Goal: Task Accomplishment & Management: Use online tool/utility

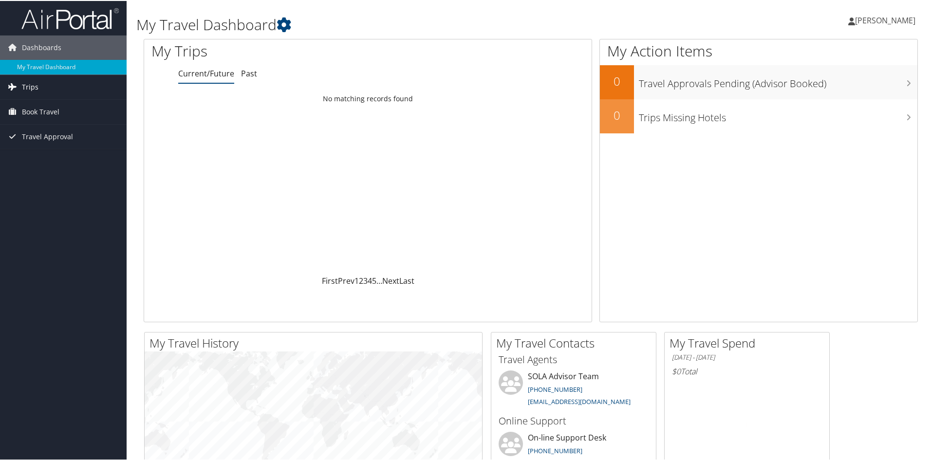
click at [46, 78] on link "Trips" at bounding box center [63, 86] width 127 height 24
click at [65, 174] on span "Travel Approval" at bounding box center [47, 179] width 51 height 24
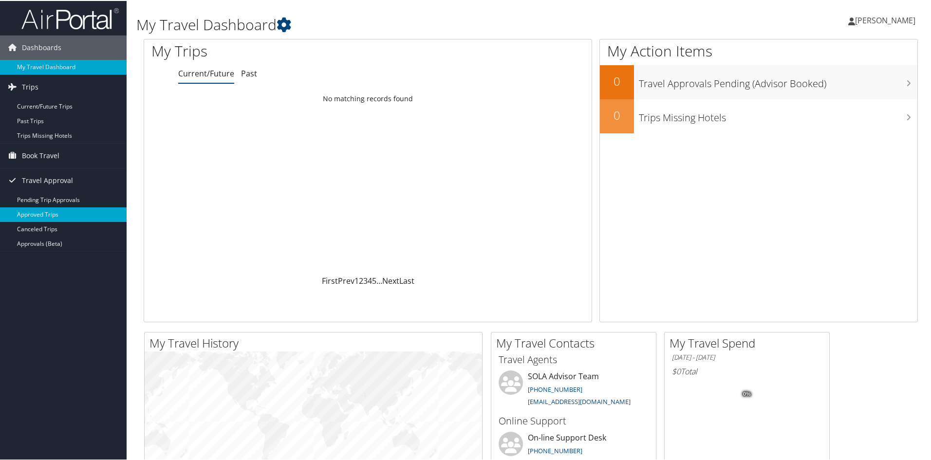
click at [36, 212] on link "Approved Trips" at bounding box center [63, 213] width 127 height 15
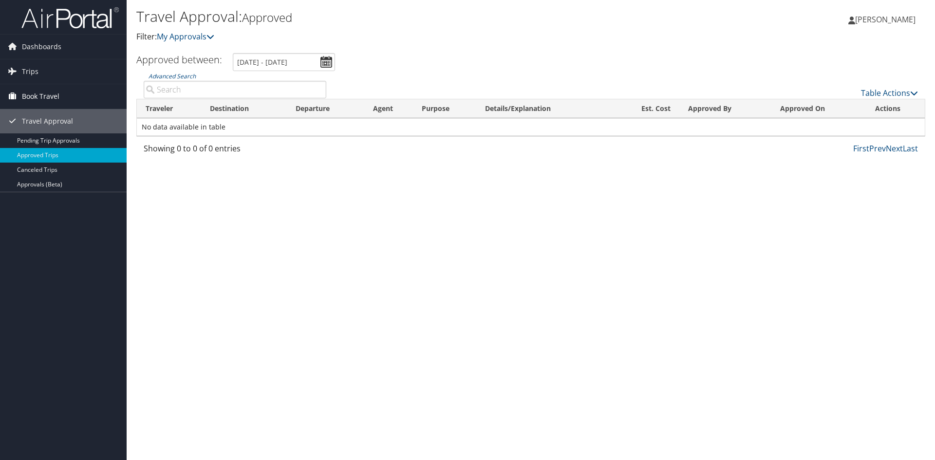
click at [50, 98] on span "Book Travel" at bounding box center [40, 96] width 37 height 24
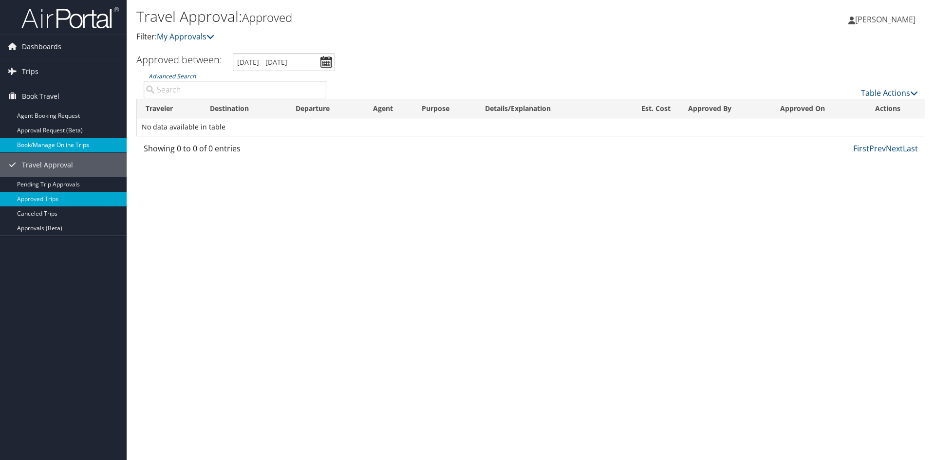
click at [40, 144] on link "Book/Manage Online Trips" at bounding box center [63, 145] width 127 height 15
